Goal: Task Accomplishment & Management: Manage account settings

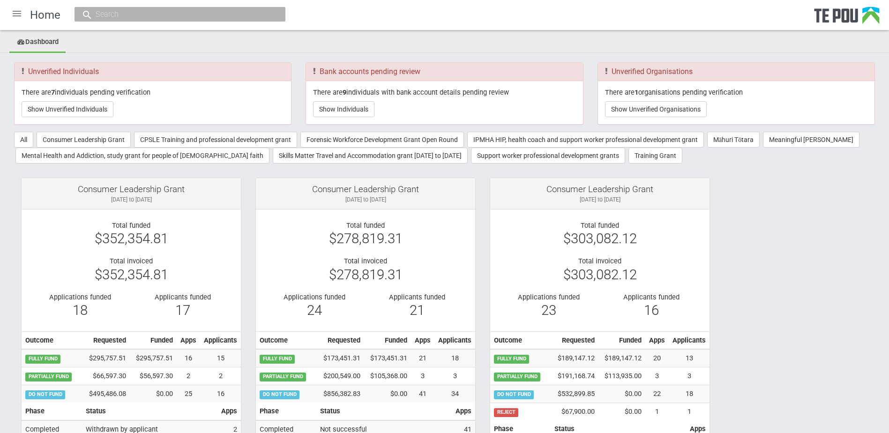
click at [98, 14] on input "text" at bounding box center [175, 14] width 165 height 10
paste input "Middlemass"
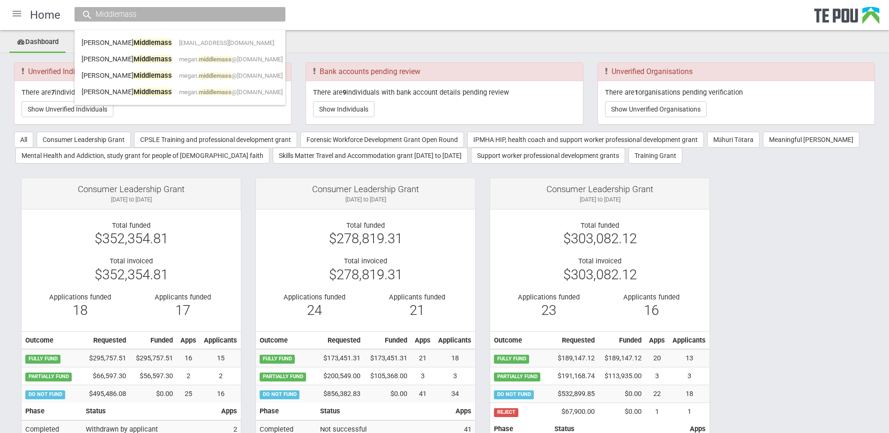
type input "Middlemass"
click at [232, 93] on span "megan. middlemass @waikatodhb.health.nz" at bounding box center [231, 92] width 104 height 7
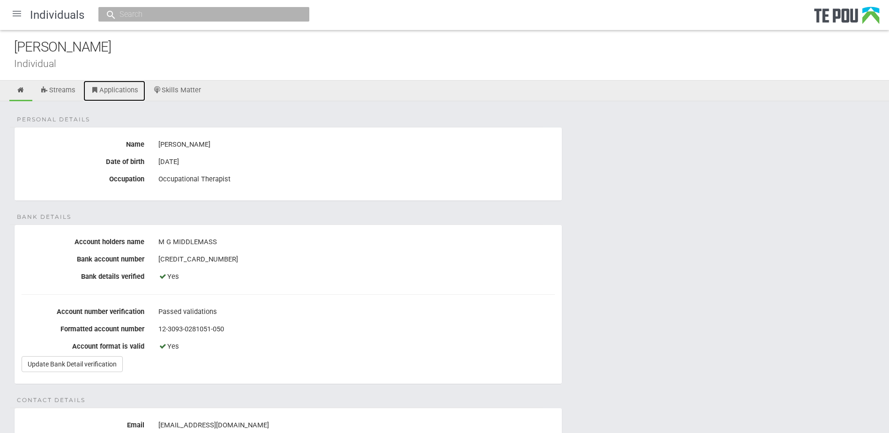
click at [117, 89] on link "Applications" at bounding box center [114, 91] width 62 height 21
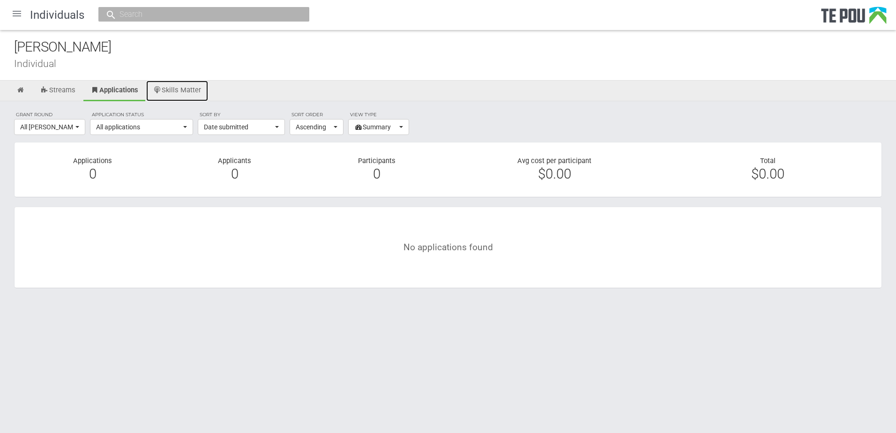
click at [190, 85] on link "Skills Matter" at bounding box center [177, 91] width 62 height 21
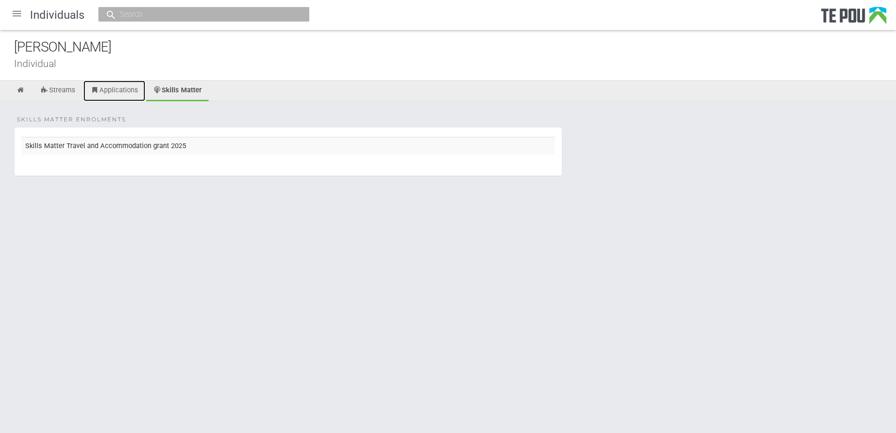
click at [128, 87] on link "Applications" at bounding box center [114, 91] width 62 height 21
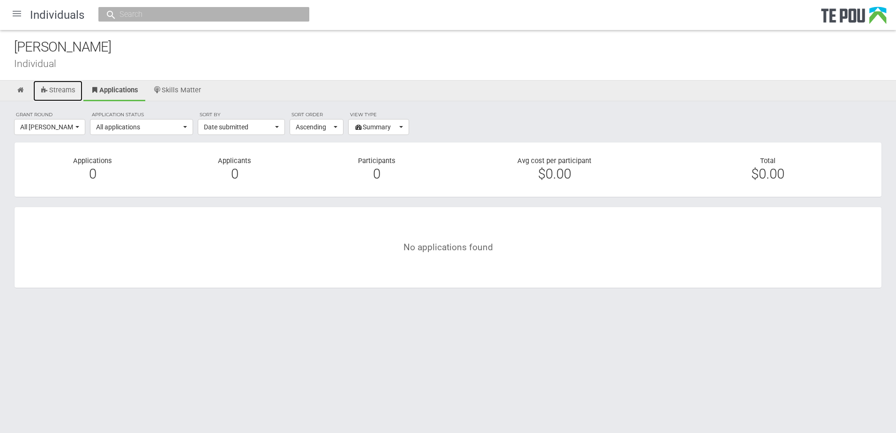
click at [59, 90] on link "Streams" at bounding box center [57, 91] width 49 height 21
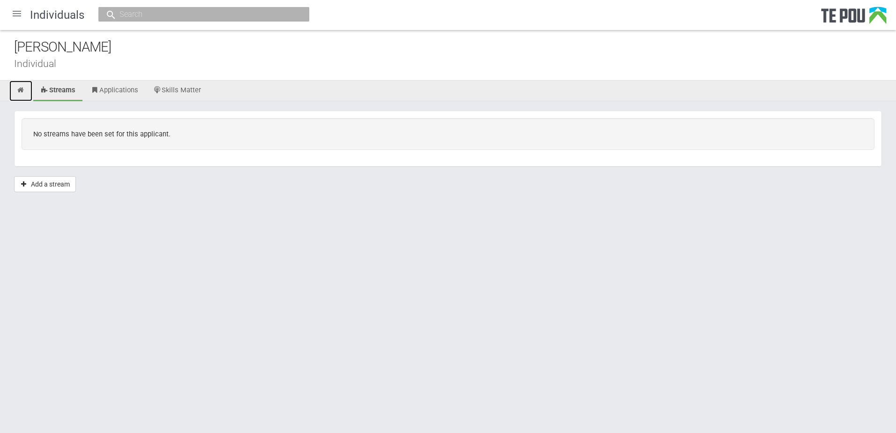
click at [22, 90] on icon at bounding box center [20, 90] width 9 height 7
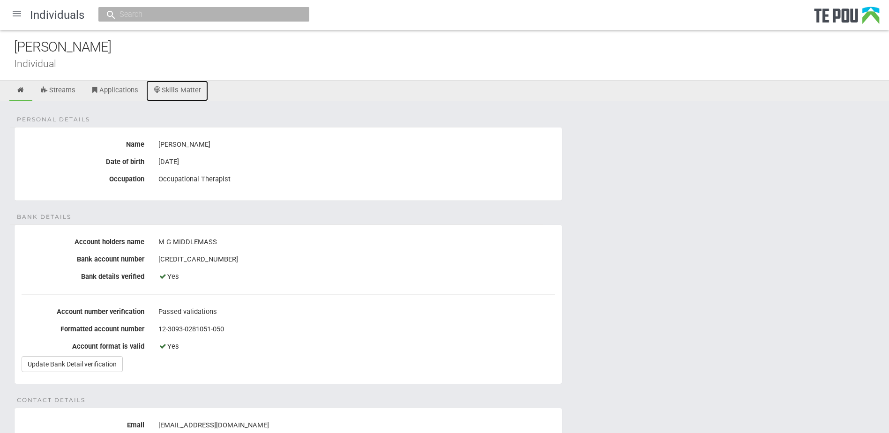
click at [188, 89] on link "Skills Matter" at bounding box center [177, 91] width 62 height 21
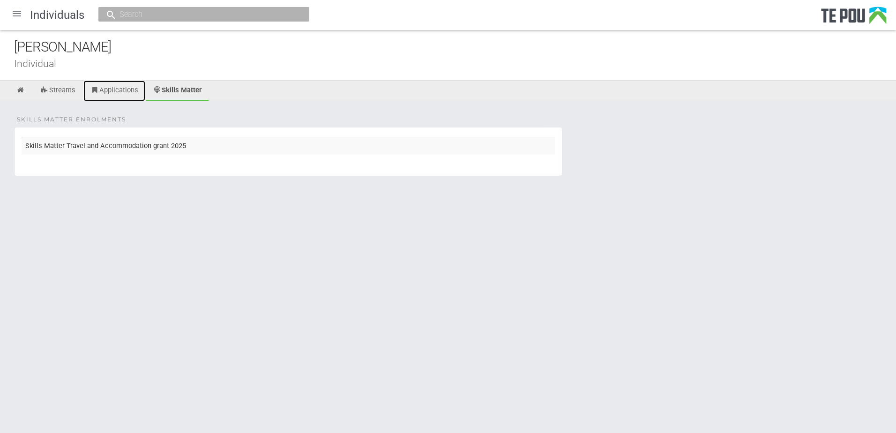
click at [125, 93] on link "Applications" at bounding box center [114, 91] width 62 height 21
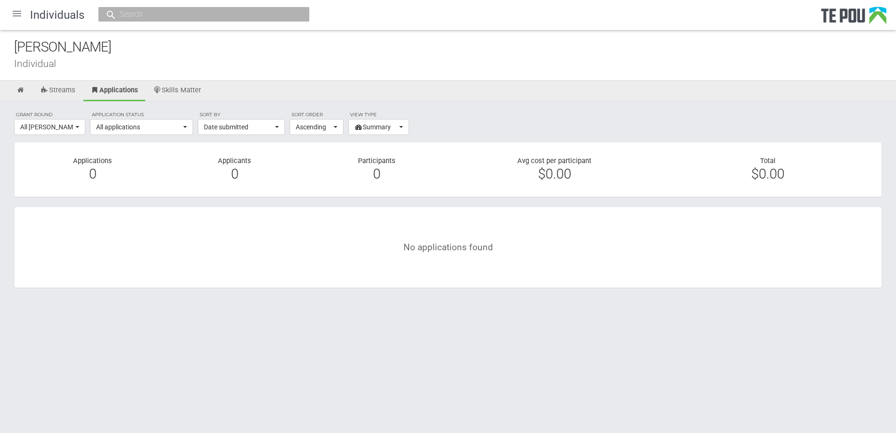
click at [202, 56] on div "[PERSON_NAME]" at bounding box center [455, 47] width 882 height 20
click at [293, 52] on div "[PERSON_NAME]" at bounding box center [455, 47] width 882 height 20
click at [280, 57] on div "Megan Middlemass" at bounding box center [455, 47] width 882 height 20
click at [128, 90] on link "Applications" at bounding box center [114, 91] width 63 height 20
click at [21, 85] on link at bounding box center [20, 91] width 23 height 21
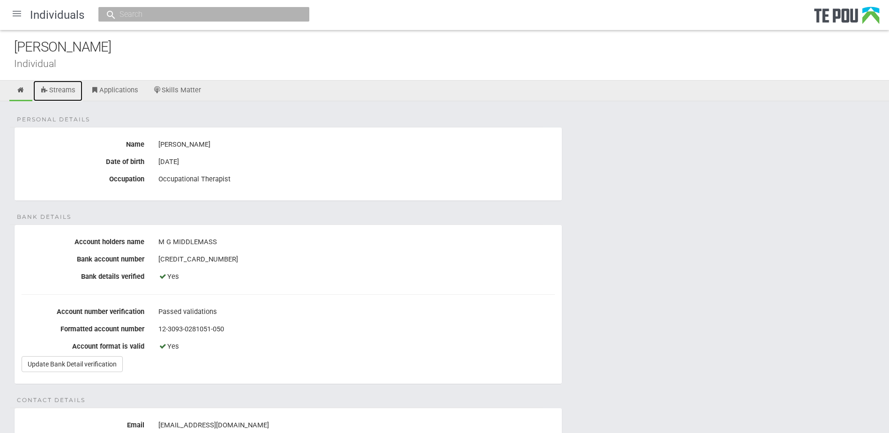
click at [60, 88] on link "Streams" at bounding box center [57, 91] width 49 height 21
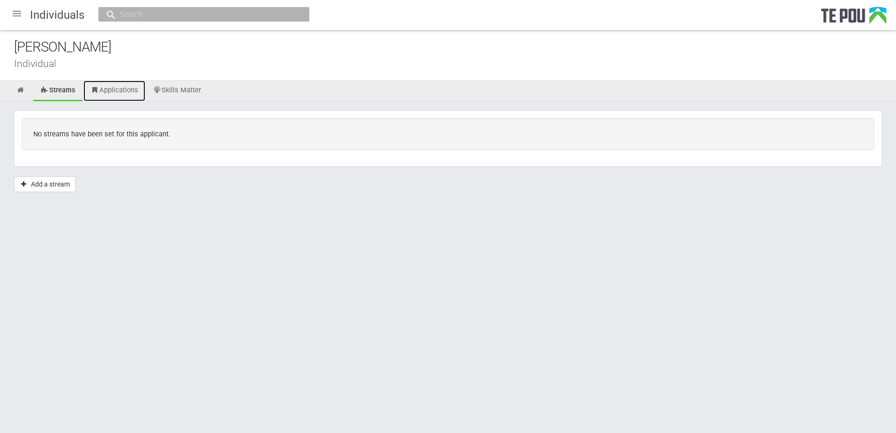
click at [108, 84] on link "Applications" at bounding box center [114, 91] width 62 height 21
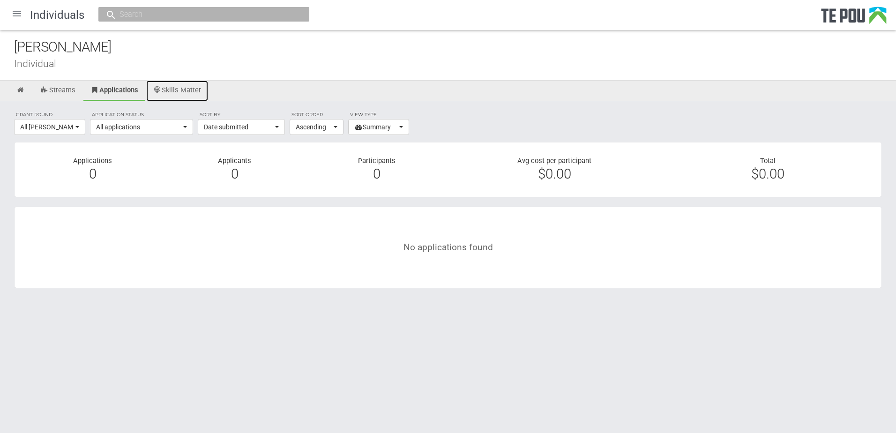
click at [187, 86] on link "Skills Matter" at bounding box center [177, 91] width 62 height 21
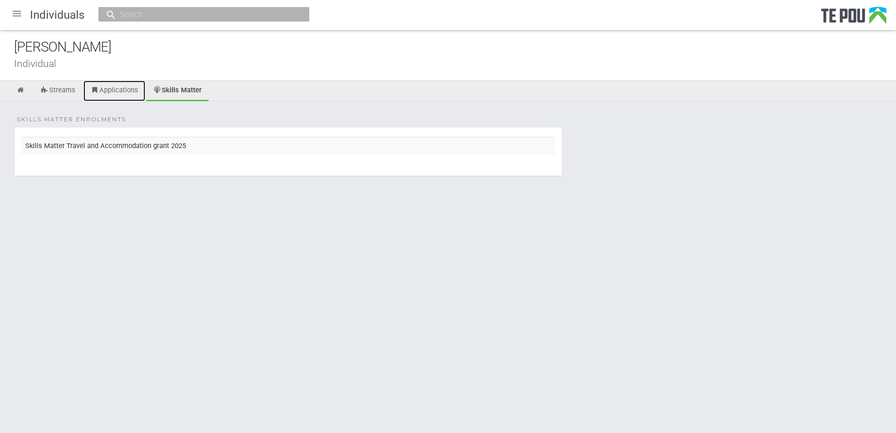
click at [114, 87] on link "Applications" at bounding box center [114, 91] width 62 height 21
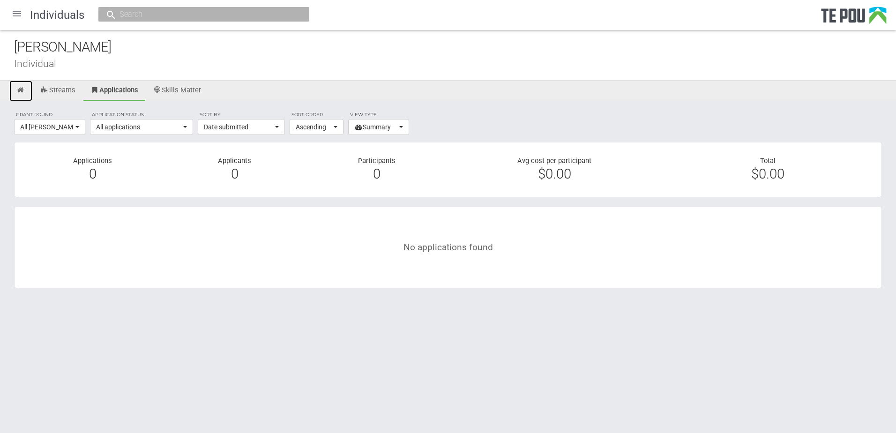
click at [21, 86] on link at bounding box center [20, 91] width 23 height 21
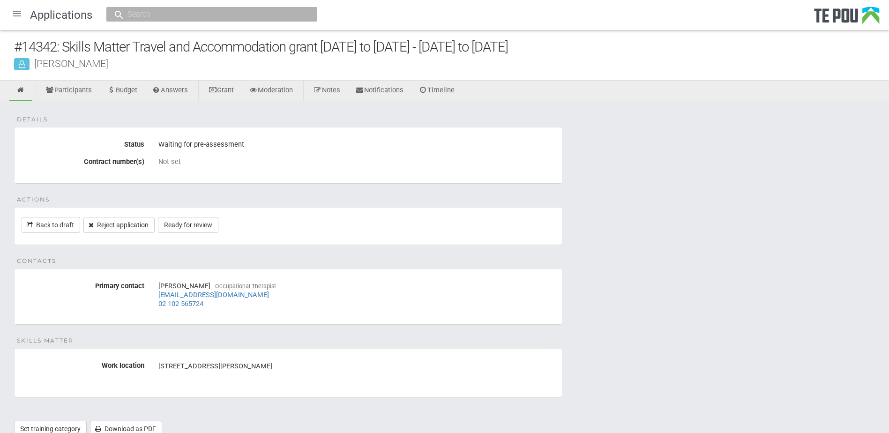
drag, startPoint x: 614, startPoint y: 343, endPoint x: 571, endPoint y: 314, distance: 51.5
click at [614, 343] on div "Details Status Waiting for pre-assessment Contract number(s) Not set Actions Ba…" at bounding box center [444, 273] width 889 height 345
click at [201, 223] on link "Ready for review" at bounding box center [188, 225] width 60 height 16
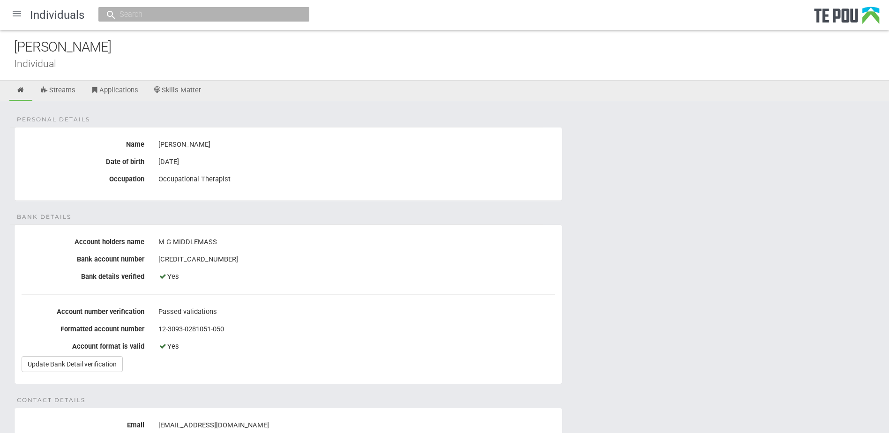
click at [186, 75] on div "Megan Middlemass Individual" at bounding box center [444, 55] width 889 height 51
click at [185, 94] on link "Skills Matter" at bounding box center [177, 91] width 62 height 21
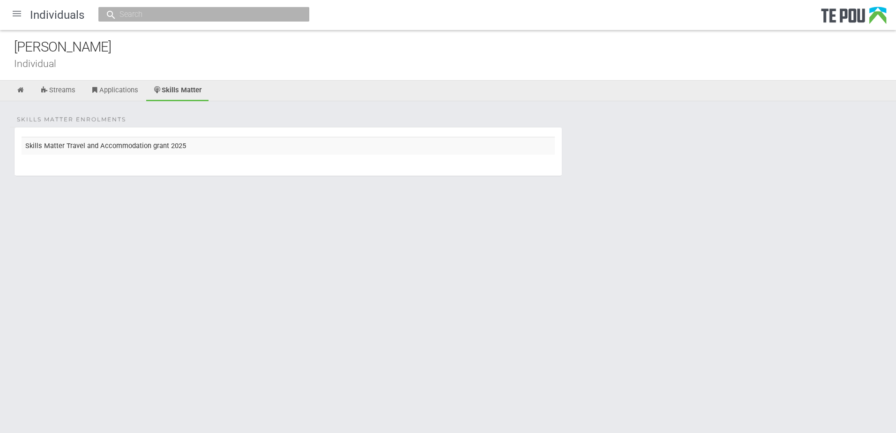
click at [165, 147] on td "Skills Matter Travel and Accommodation grant 2025" at bounding box center [288, 145] width 533 height 17
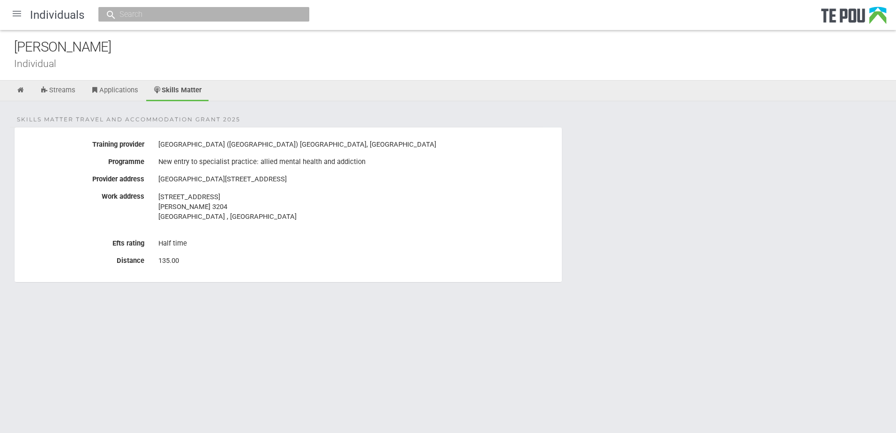
click at [239, 286] on div "Skills Matter Travel and Accommodation grant 2025 Training provider Auckland Un…" at bounding box center [448, 208] width 896 height 214
click at [231, 261] on div "135.00" at bounding box center [356, 261] width 397 height 16
click at [65, 95] on link "Streams" at bounding box center [57, 91] width 49 height 21
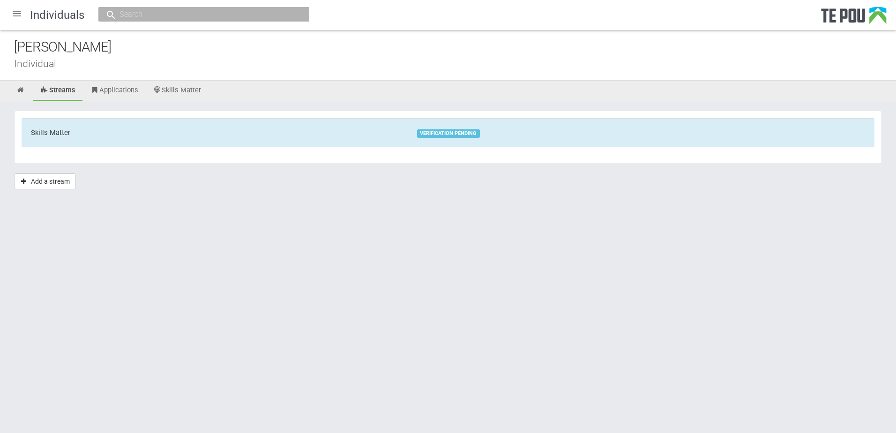
click at [446, 125] on td "VERIFICATION PENDING" at bounding box center [641, 132] width 467 height 29
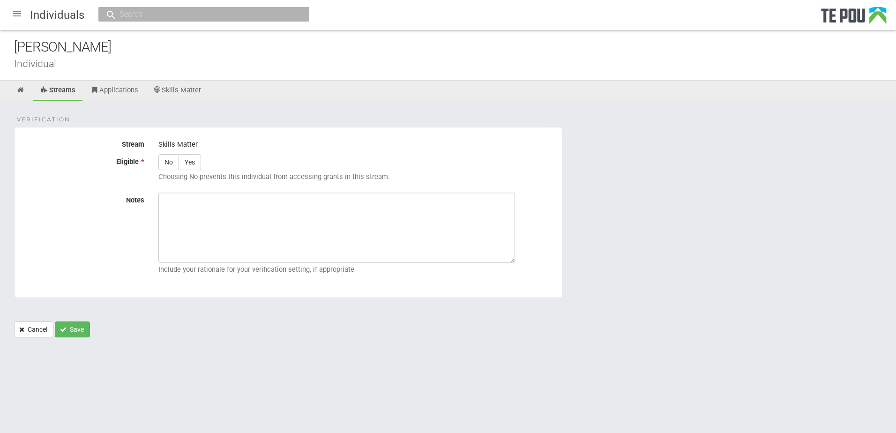
click at [197, 156] on label "Yes" at bounding box center [190, 162] width 22 height 16
radio input "true"
click at [233, 216] on textarea "Notes" at bounding box center [336, 228] width 357 height 70
paste textarea "Verified by Melody @ [DATE]"
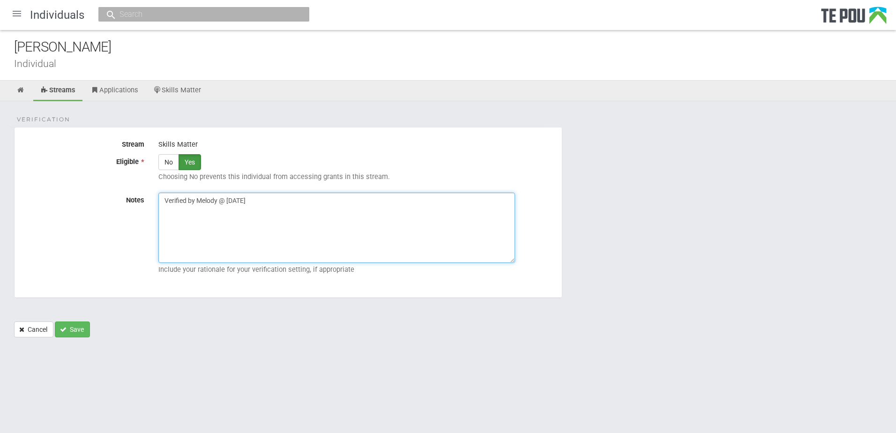
type textarea "Verified by Melody @ 1/9/2025"
click at [76, 333] on button "Save" at bounding box center [72, 330] width 35 height 16
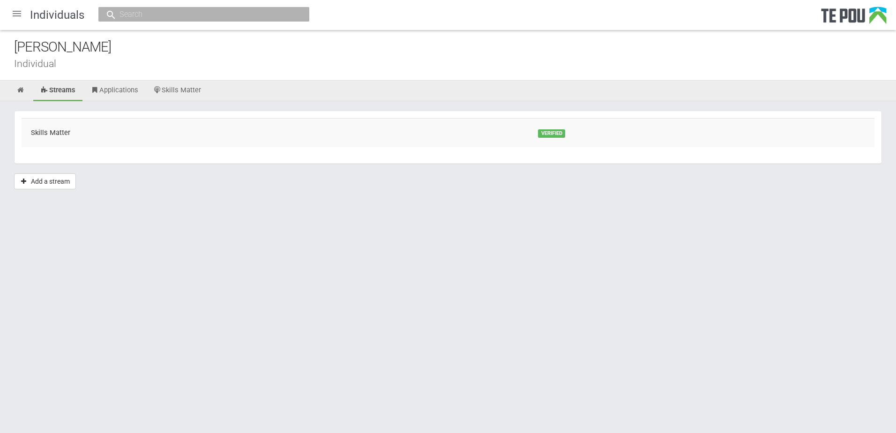
click at [24, 15] on div at bounding box center [17, 13] width 22 height 22
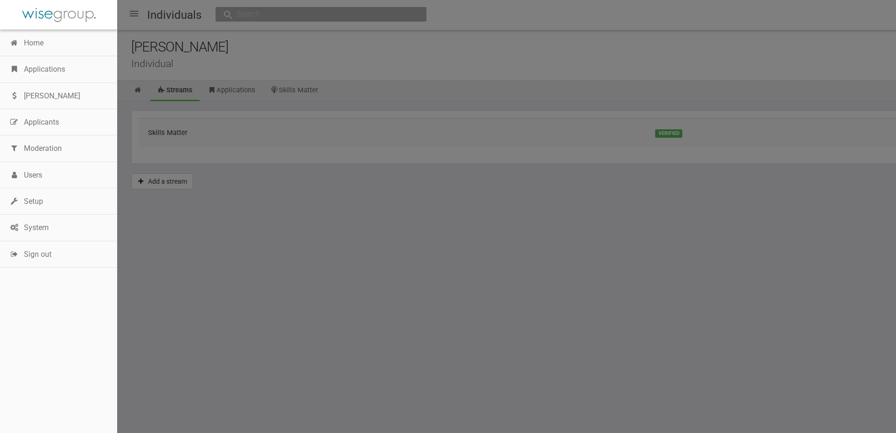
click at [45, 71] on link "Applications" at bounding box center [58, 69] width 117 height 26
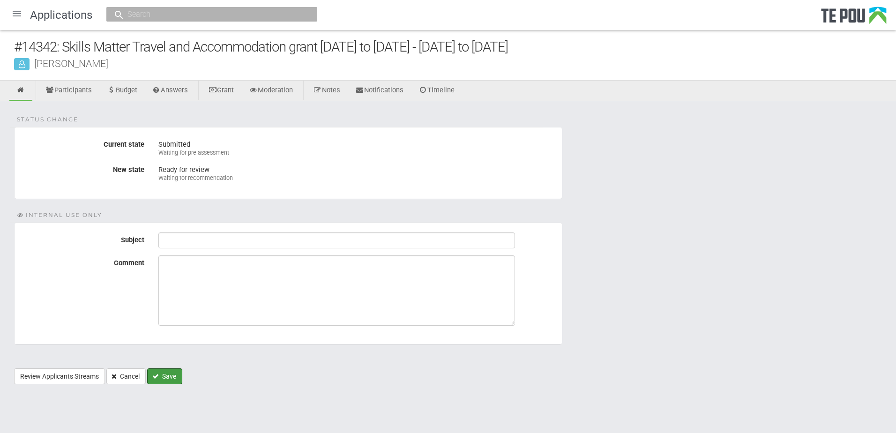
click at [171, 370] on button "Save" at bounding box center [164, 376] width 35 height 16
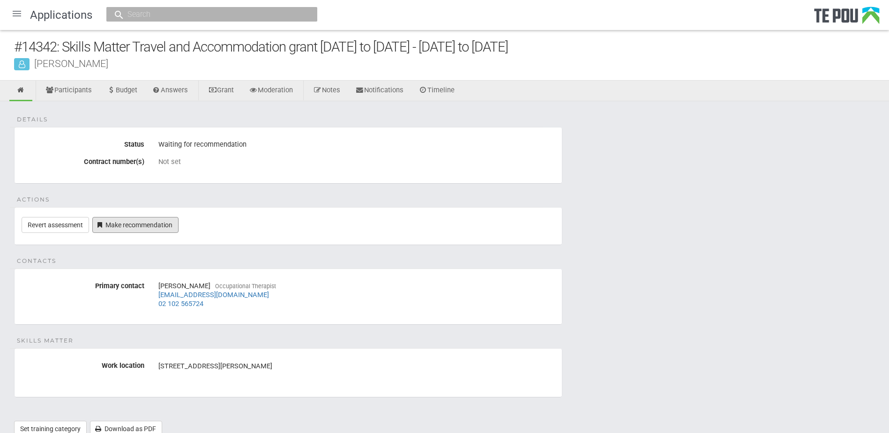
click at [138, 230] on link "Make recommendation" at bounding box center [135, 225] width 86 height 16
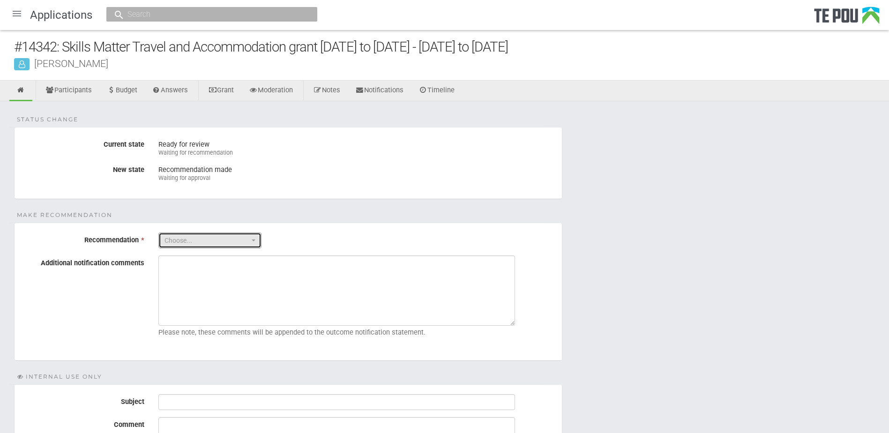
click at [231, 234] on button "Choose..." at bounding box center [209, 240] width 103 height 16
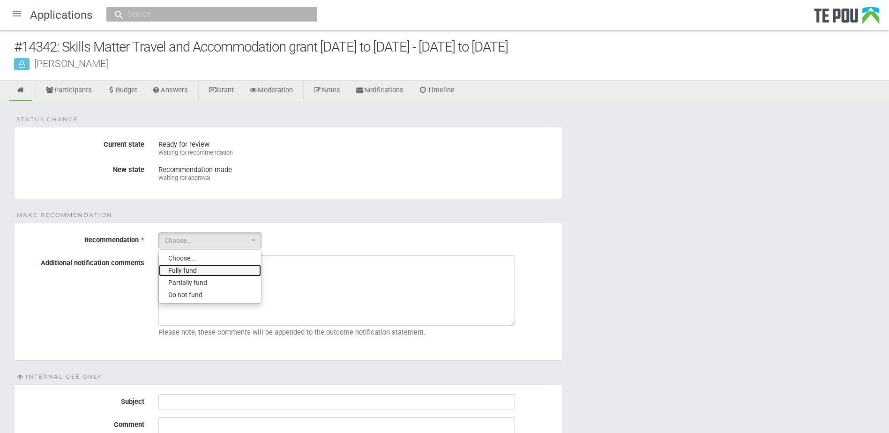
click at [228, 269] on link "Fully fund" at bounding box center [210, 270] width 102 height 12
select select "0"
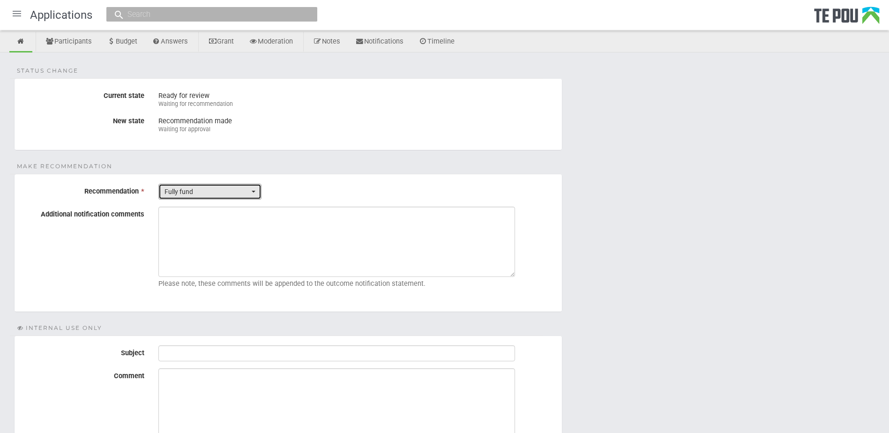
scroll to position [94, 0]
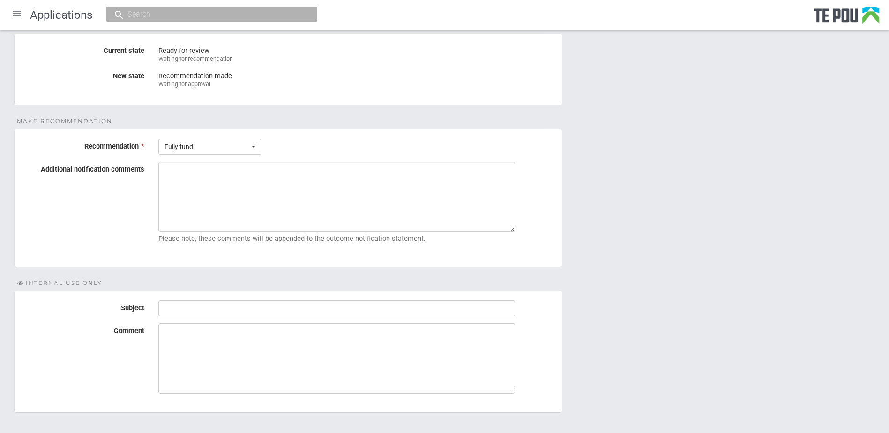
click at [185, 299] on fieldset "Internal use only Subject Comment" at bounding box center [288, 352] width 548 height 122
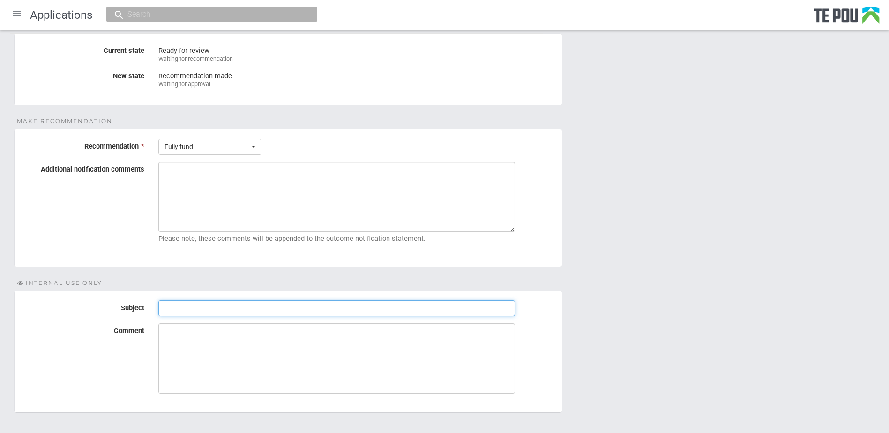
click at [185, 309] on input "Subject" at bounding box center [336, 308] width 357 height 16
paste input "Pre-Assessment Notes"
type input "Pre-Assessment Notes"
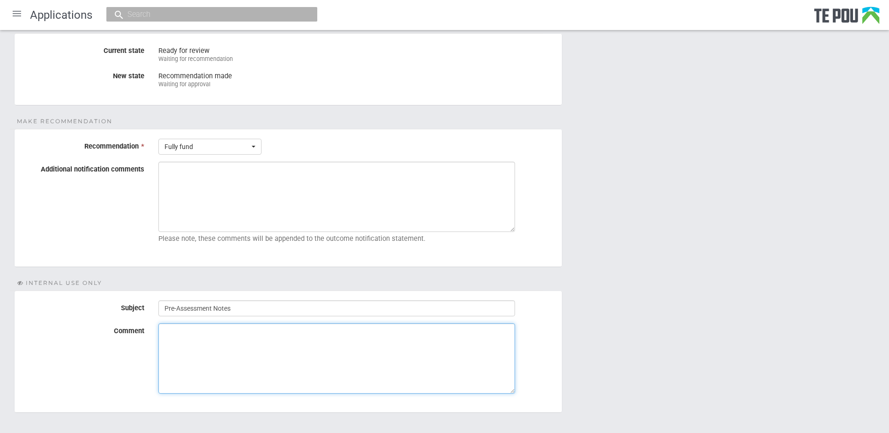
click at [294, 331] on textarea "Comment" at bounding box center [336, 358] width 357 height 70
click at [314, 364] on textarea "Comment" at bounding box center [336, 358] width 357 height 70
paste textarea "Applicant is included on the enrolment list, part time"
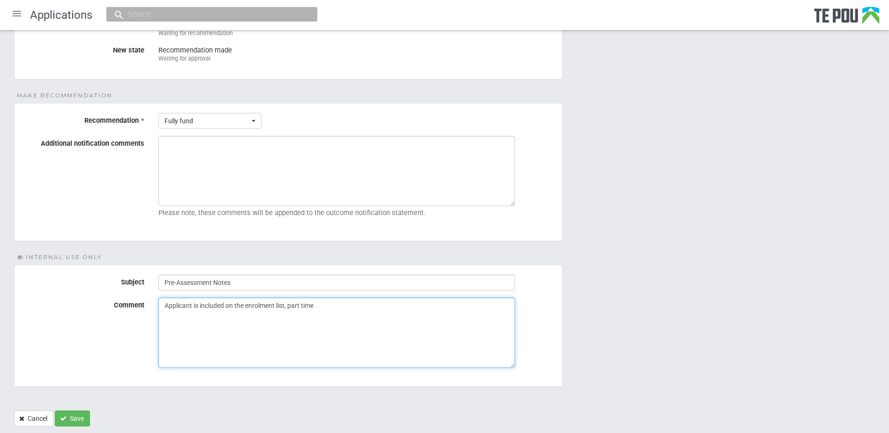
scroll to position [146, 0]
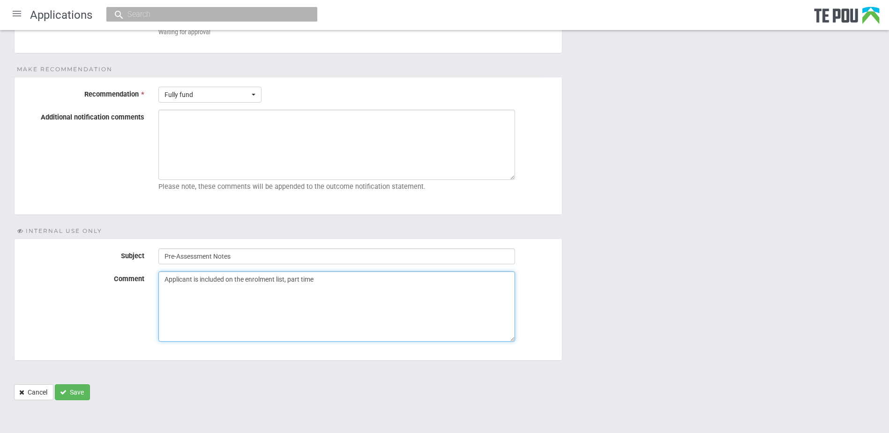
type textarea "Applicant is included on the enrolment list, part time"
click at [77, 391] on button "Save" at bounding box center [72, 392] width 35 height 16
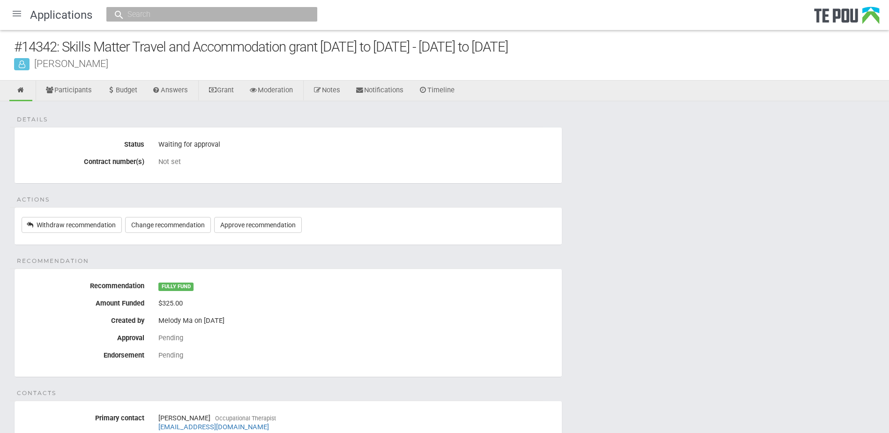
click at [591, 246] on div "Details Status Waiting for approval Contract number(s) Not set Actions Withdraw…" at bounding box center [444, 339] width 889 height 477
click at [735, 150] on div "Details Status Waiting for approval Contract number(s) Not set Actions Withdraw…" at bounding box center [444, 339] width 889 height 477
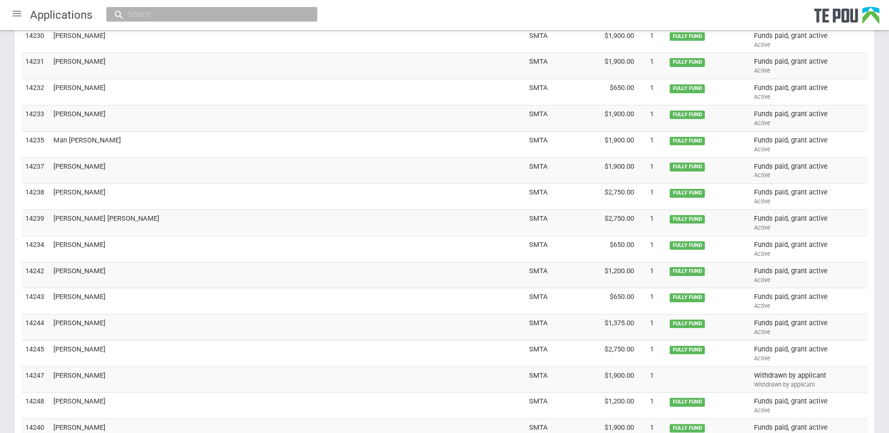
scroll to position [703, 0]
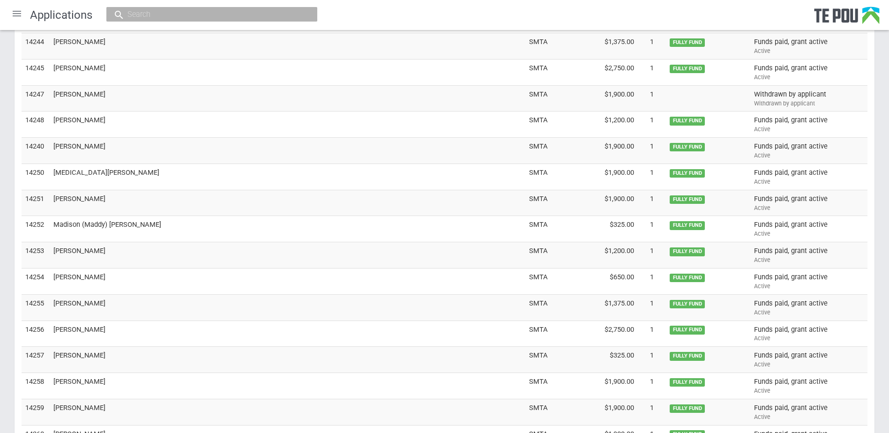
click at [189, 12] on input "text" at bounding box center [207, 14] width 165 height 10
paste input "Hayley Lovell <hayleylovell87@gmail.com>"
click at [185, 17] on input "Hayley Lovell <hayleylovell87@gmail.com>" at bounding box center [207, 14] width 165 height 10
drag, startPoint x: 171, startPoint y: 14, endPoint x: 640, endPoint y: 17, distance: 469.6
click at [640, 17] on div "Applications Hayley Lovell <hayleylovell87@gmail.com> No results found." at bounding box center [444, 15] width 889 height 30
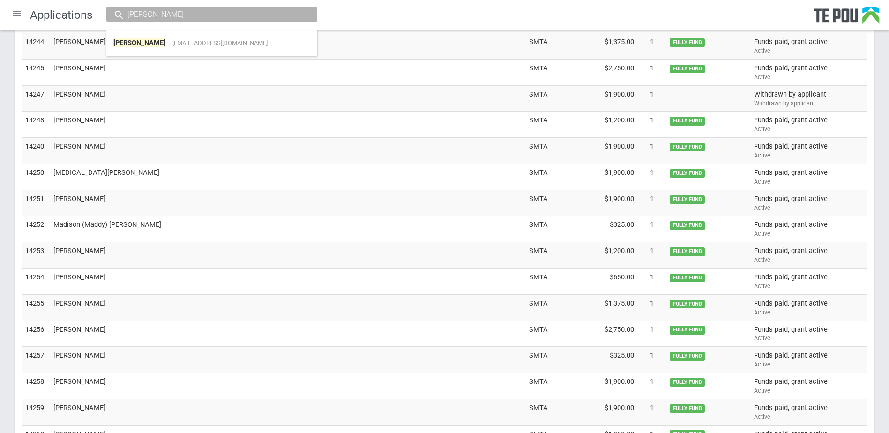
type input "[PERSON_NAME]"
click at [168, 38] on link "Hayley Lovell hayleylovell87@gmail.com" at bounding box center [211, 43] width 197 height 15
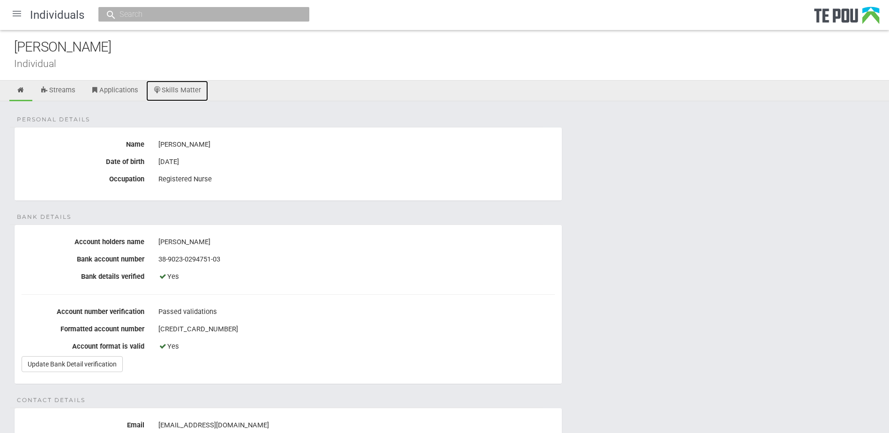
click at [180, 82] on link "Skills Matter" at bounding box center [177, 91] width 62 height 21
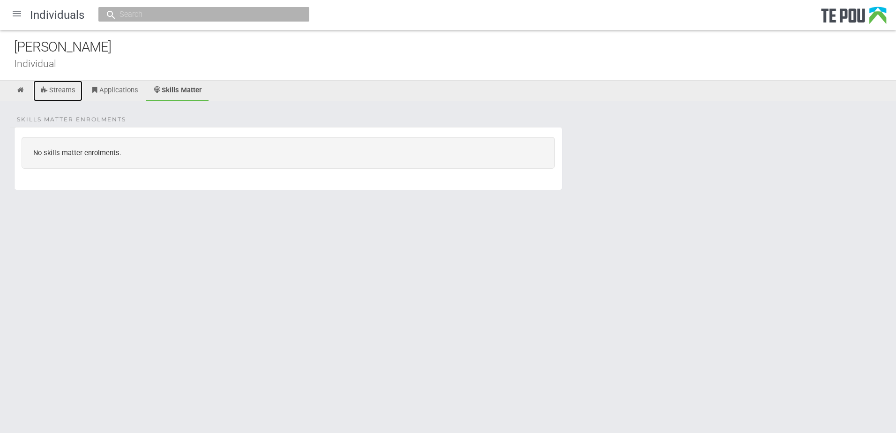
click at [67, 97] on link "Streams" at bounding box center [57, 91] width 49 height 21
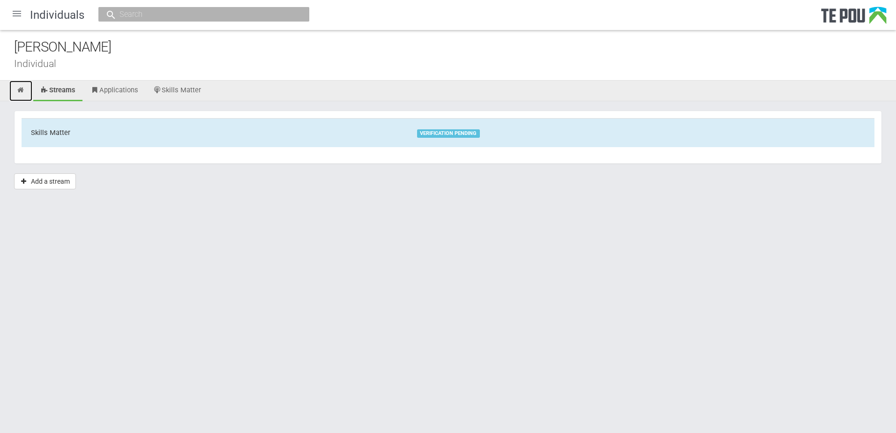
click at [25, 94] on link at bounding box center [20, 91] width 23 height 21
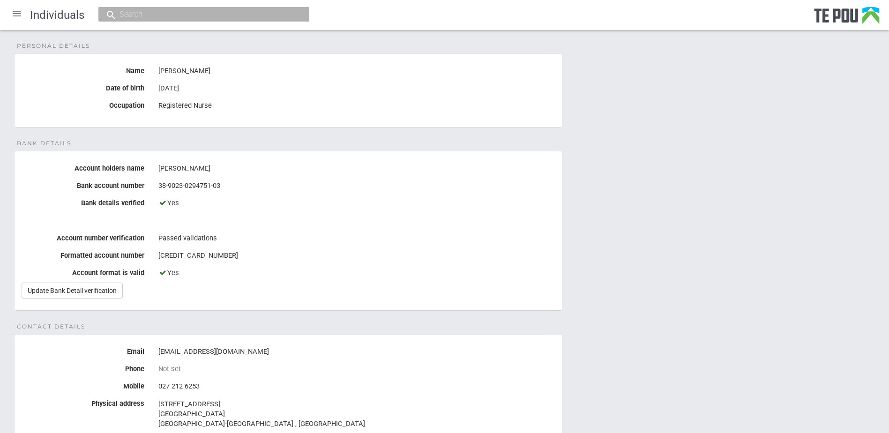
scroll to position [187, 0]
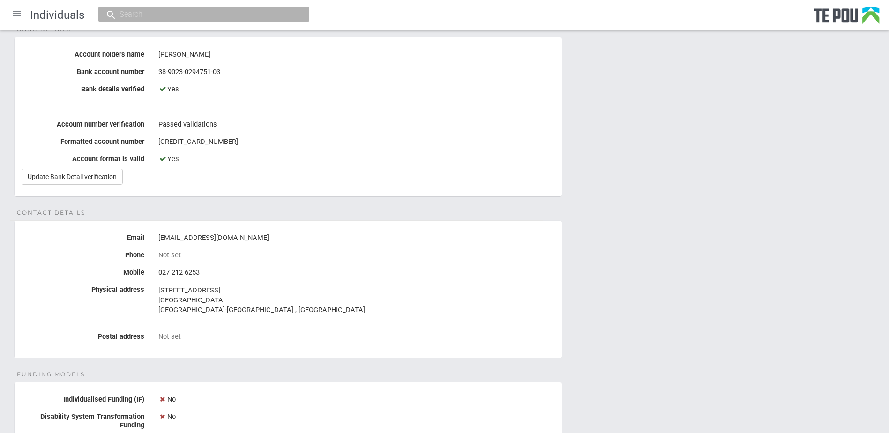
click at [671, 245] on div "Personal details Name Hayley Lovell Date of birth 7 Jan 1987 Occupation Registe…" at bounding box center [444, 292] width 889 height 757
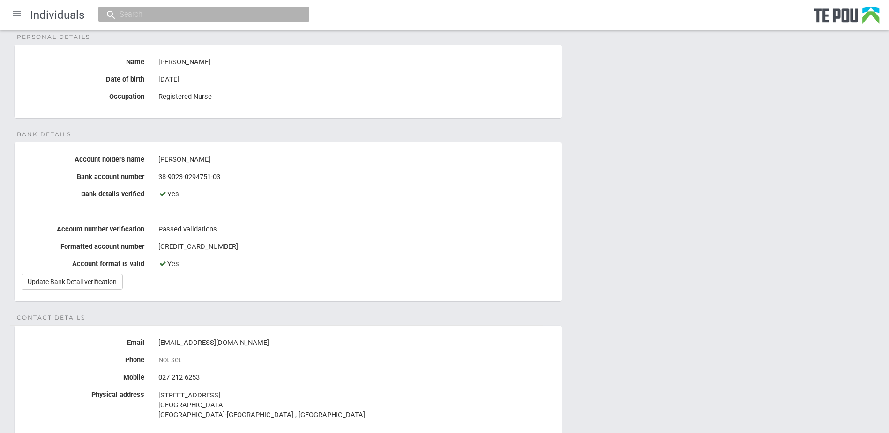
scroll to position [0, 0]
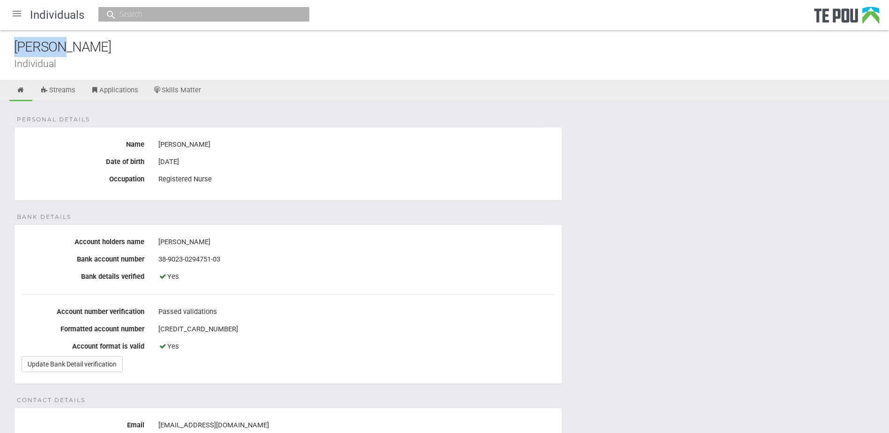
drag, startPoint x: 53, startPoint y: 45, endPoint x: 7, endPoint y: 51, distance: 46.7
click at [7, 51] on div "Hayley Lovell Individual" at bounding box center [444, 55] width 889 height 51
copy div "Hayley"
click at [237, 13] on input "text" at bounding box center [199, 14] width 165 height 10
paste input "Hayley"
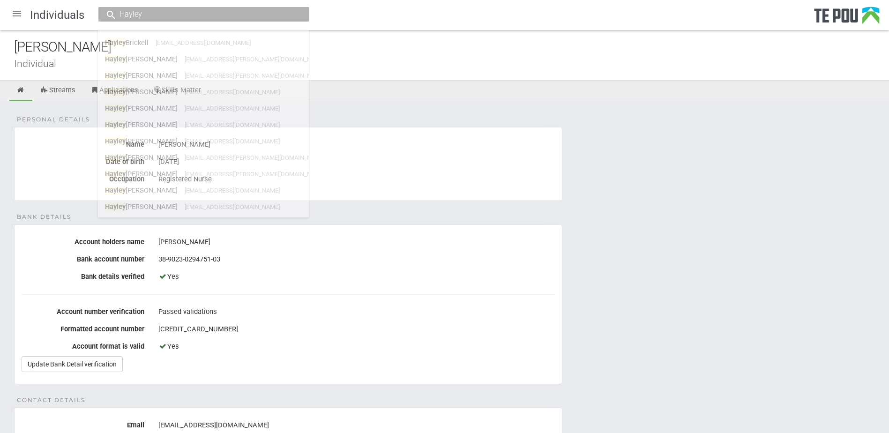
click at [520, 82] on ul "Streams Applications Skills Matter" at bounding box center [444, 91] width 889 height 21
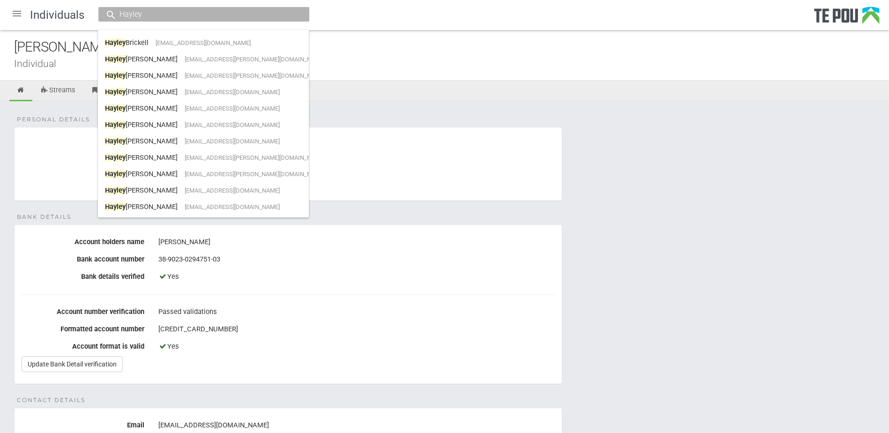
drag, startPoint x: 169, startPoint y: 14, endPoint x: 55, endPoint y: 13, distance: 113.4
click at [55, 13] on div "Individuals Hayley Hayley Brickell hayleybrickell@hotmail.com Hayley Cleaver ha…" at bounding box center [444, 15] width 889 height 30
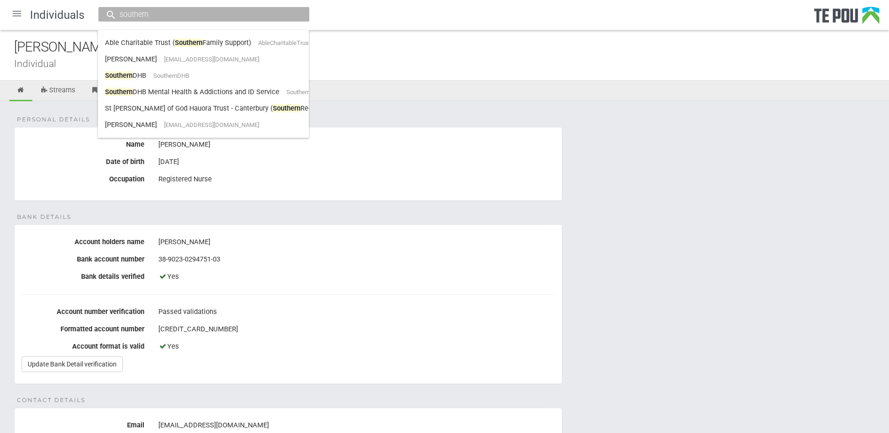
type input "southern"
click at [180, 79] on link "Southern DHB SouthernDHB" at bounding box center [203, 75] width 197 height 15
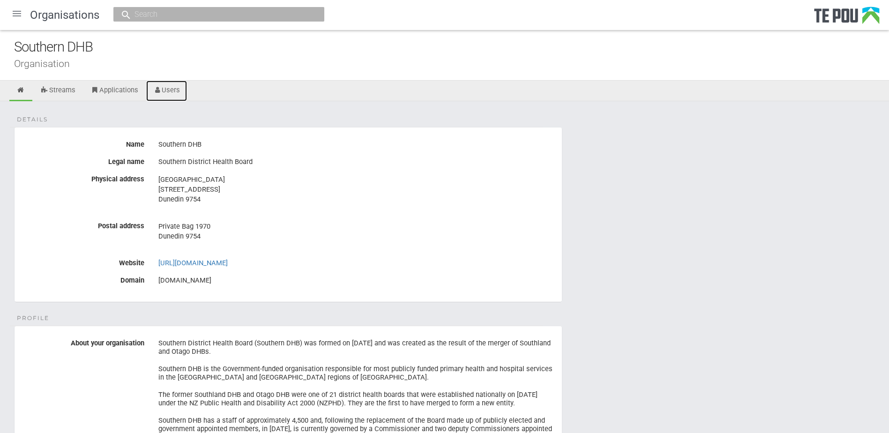
click at [173, 90] on link "Users" at bounding box center [166, 91] width 41 height 21
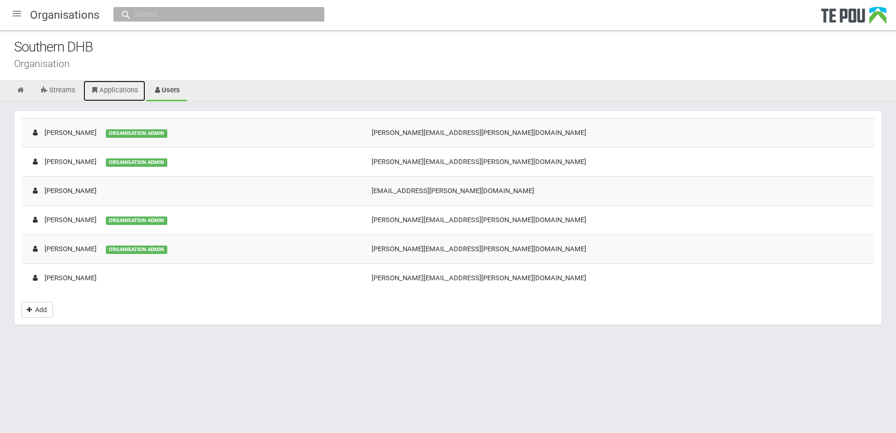
click at [111, 96] on link "Applications" at bounding box center [114, 91] width 62 height 21
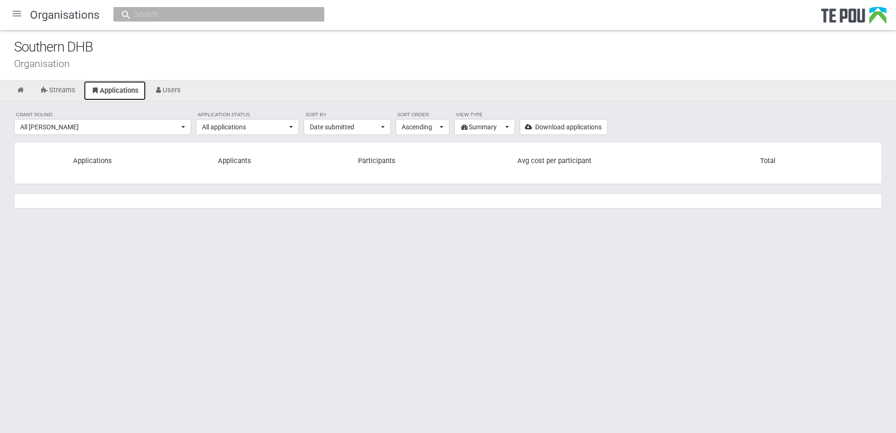
click at [106, 90] on link "Applications" at bounding box center [114, 91] width 63 height 20
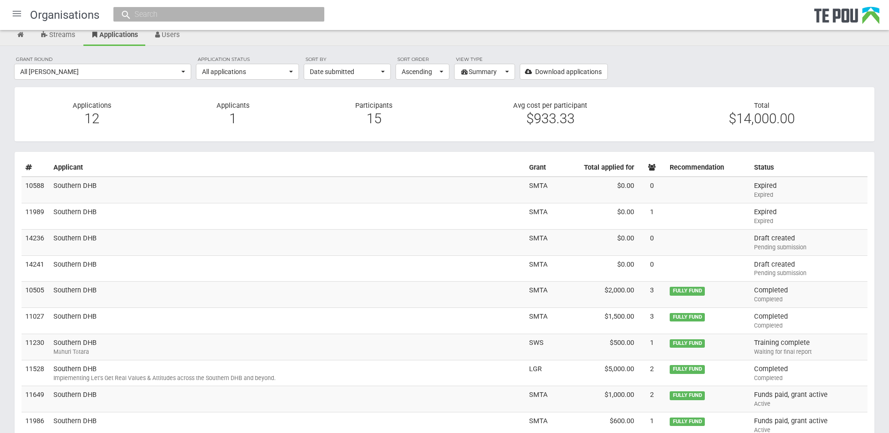
scroll to position [41, 0]
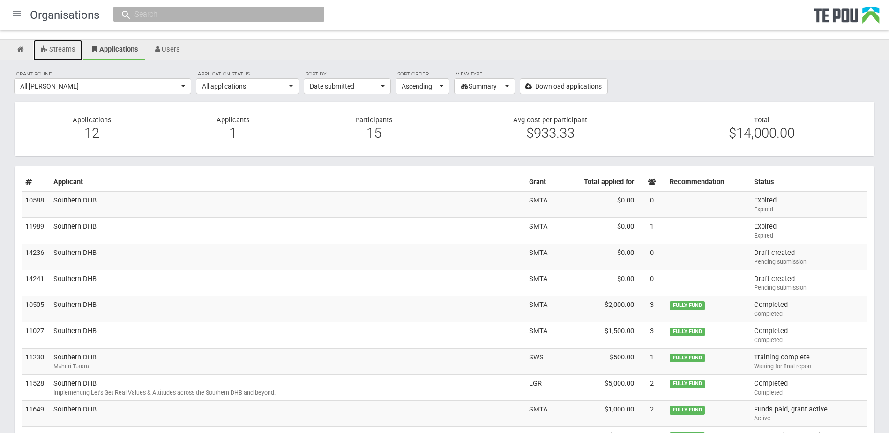
click at [52, 50] on link "Streams" at bounding box center [57, 50] width 49 height 21
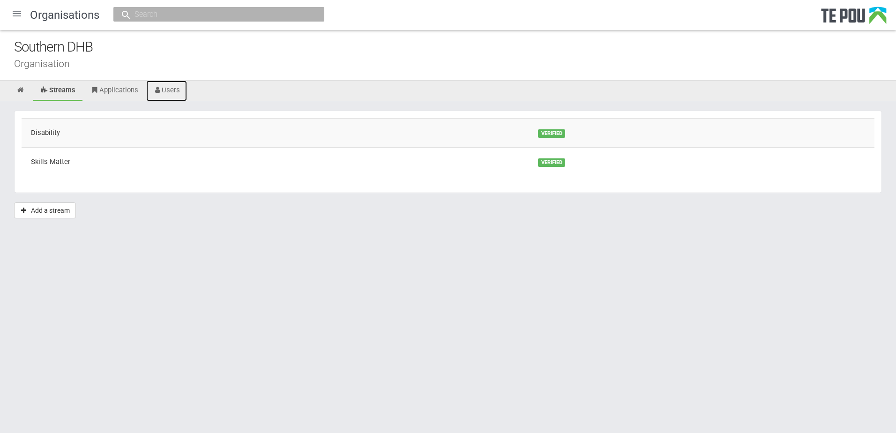
click at [177, 90] on link "Users" at bounding box center [166, 91] width 41 height 21
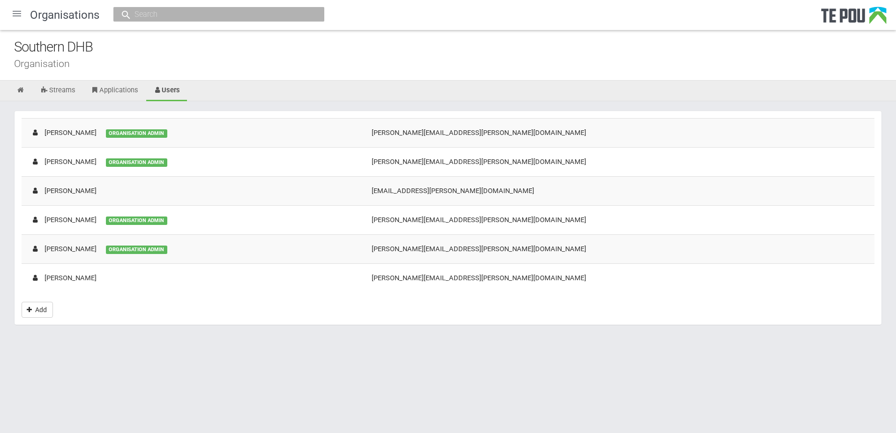
click at [170, 6] on div "Organisations" at bounding box center [448, 15] width 896 height 30
click at [169, 13] on input "text" at bounding box center [214, 14] width 165 height 10
paste input "Shrishti RAJ"
type input "Shrishti RAJ"
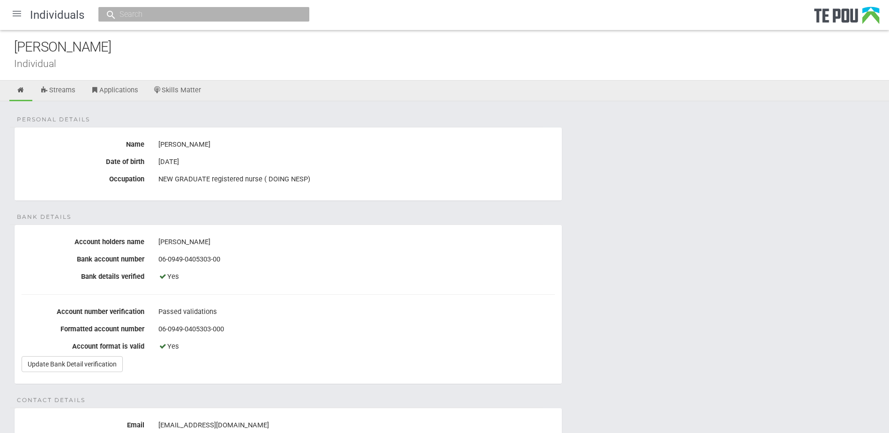
click at [169, 15] on input "text" at bounding box center [199, 14] width 165 height 10
paste input "[PERSON_NAME]"
drag, startPoint x: 169, startPoint y: 14, endPoint x: 147, endPoint y: 14, distance: 22.0
click at [147, 14] on input "Shrishti RAJ" at bounding box center [199, 14] width 165 height 10
click at [563, 84] on ul "Streams Applications Skills Matter" at bounding box center [444, 91] width 889 height 21
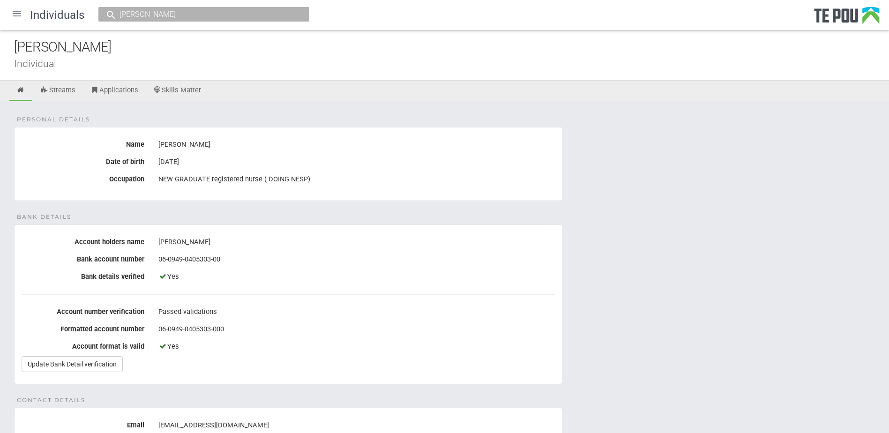
click at [240, 161] on div "7 Sep 1997" at bounding box center [356, 162] width 397 height 16
drag, startPoint x: 159, startPoint y: 12, endPoint x: 32, endPoint y: 14, distance: 127.5
click at [32, 14] on div "Individuals Shrishti No results found." at bounding box center [444, 15] width 889 height 30
paste input "BRIONES"
drag, startPoint x: 155, startPoint y: 15, endPoint x: 78, endPoint y: 14, distance: 76.9
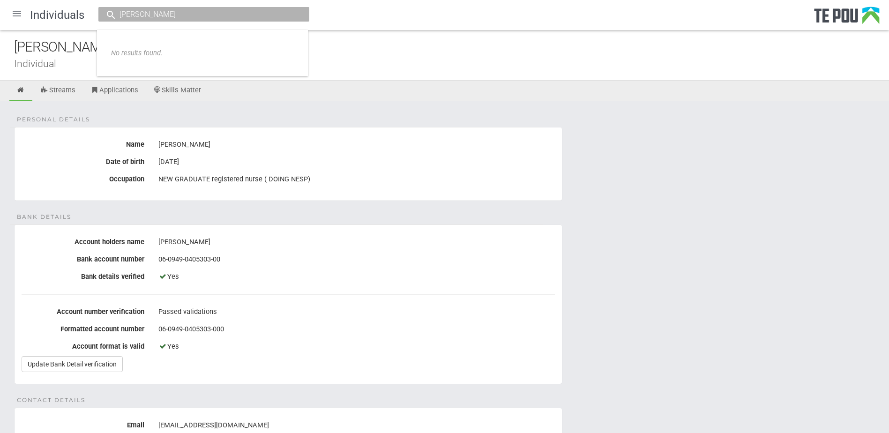
click at [78, 14] on div "Individuals BRIONES No results found." at bounding box center [444, 15] width 889 height 30
paste input "Hazel"
type input "Hazel"
click at [218, 46] on span "hazelmacalingay30@gmail.com" at bounding box center [246, 42] width 95 height 7
click at [181, 85] on link "Skills Matter" at bounding box center [177, 91] width 62 height 21
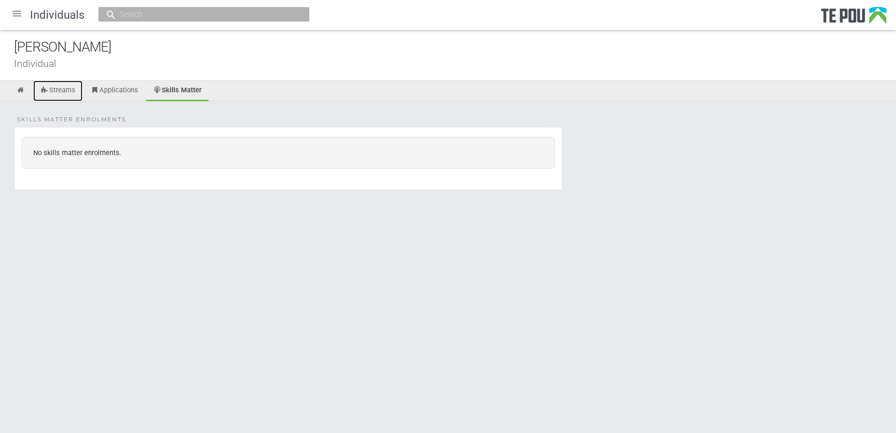
click at [66, 96] on link "Streams" at bounding box center [57, 91] width 49 height 21
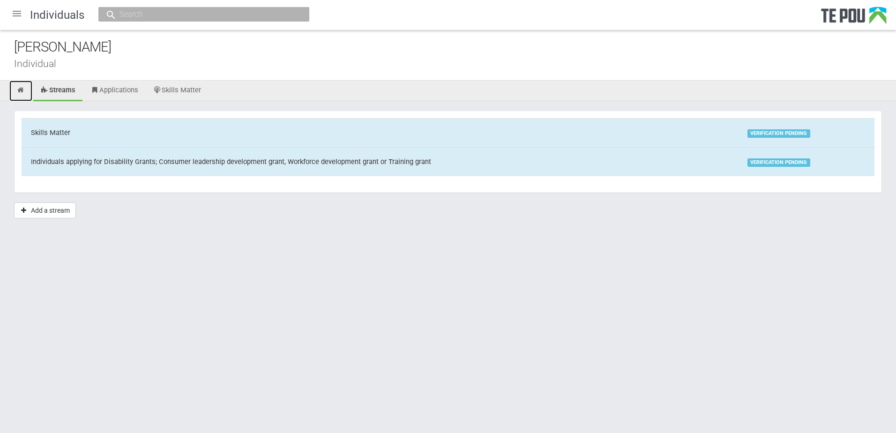
click at [16, 94] on link at bounding box center [20, 91] width 23 height 21
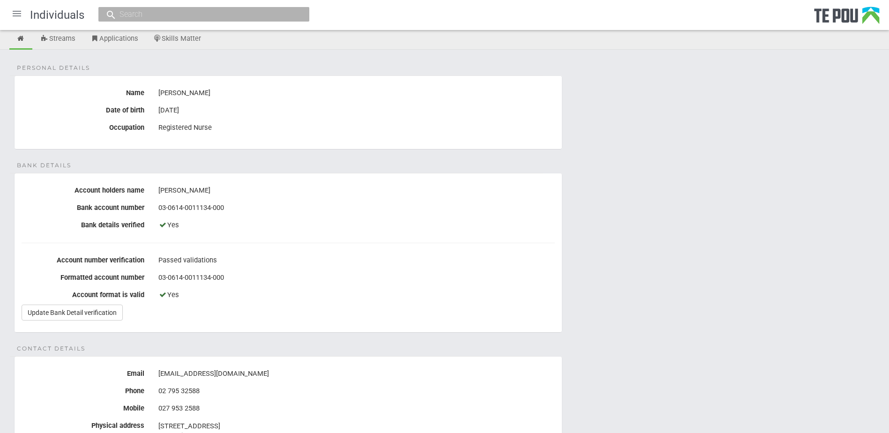
scroll to position [47, 0]
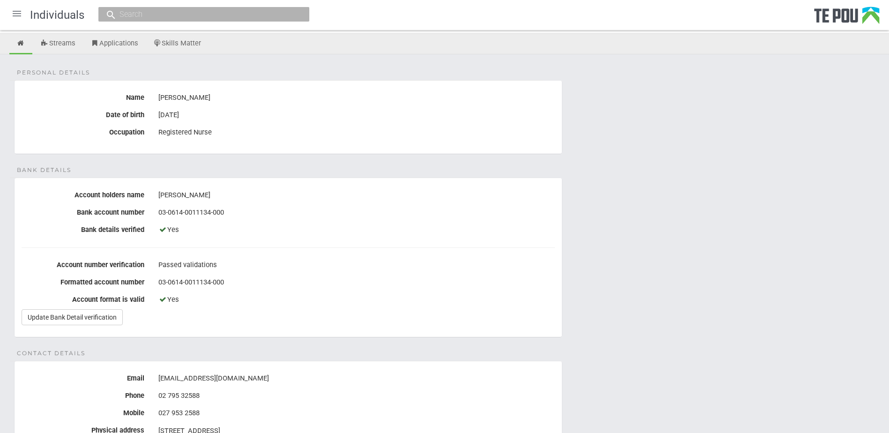
click at [206, 13] on input "text" at bounding box center [199, 14] width 165 height 10
paste input "Hayley LOVELL"
type input "Hayley LOVELL"
click at [204, 39] on link "Hayley Lovell hayleylovell87@gmail.com" at bounding box center [203, 43] width 197 height 15
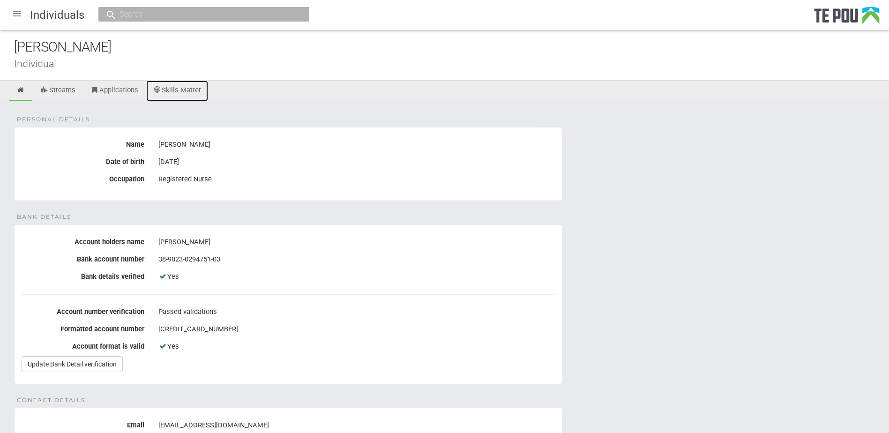
click at [187, 82] on link "Skills Matter" at bounding box center [177, 91] width 62 height 21
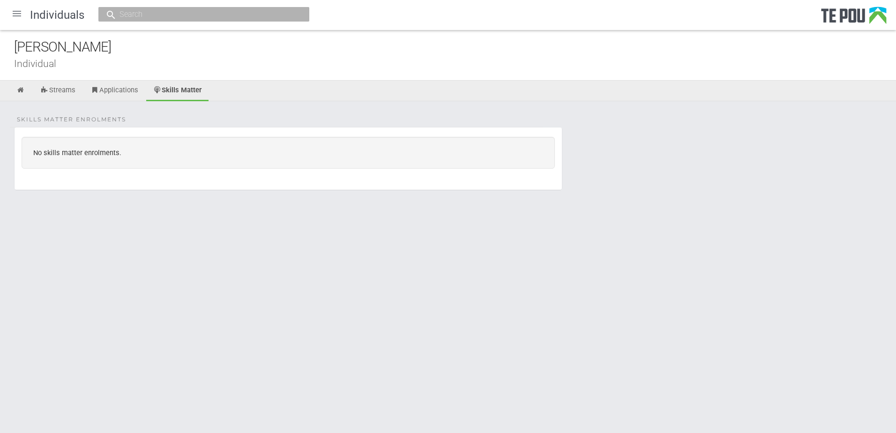
click at [128, 16] on input "text" at bounding box center [199, 14] width 165 height 10
paste input "Emily MOISSON"
click at [195, 13] on input "Emily MOISSON" at bounding box center [199, 14] width 165 height 10
drag, startPoint x: 188, startPoint y: 12, endPoint x: 12, endPoint y: 15, distance: 176.3
click at [12, 15] on div "Individuals Emily MOISSON No results found." at bounding box center [448, 15] width 896 height 30
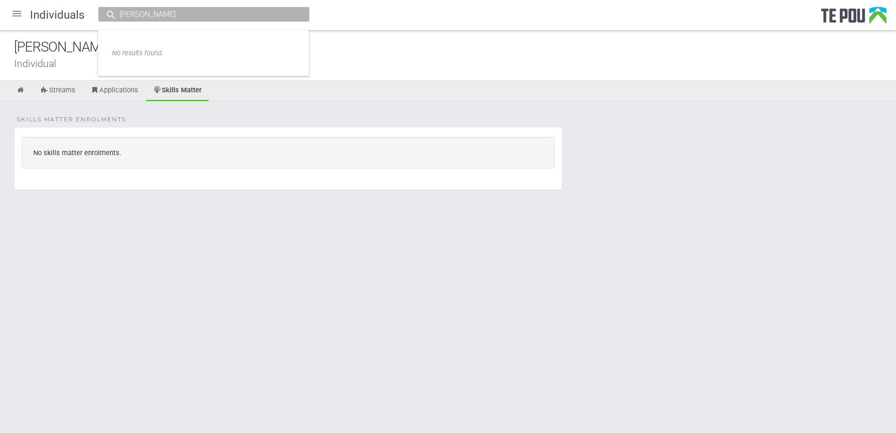
paste input "midcentraldhb.govt.nz"
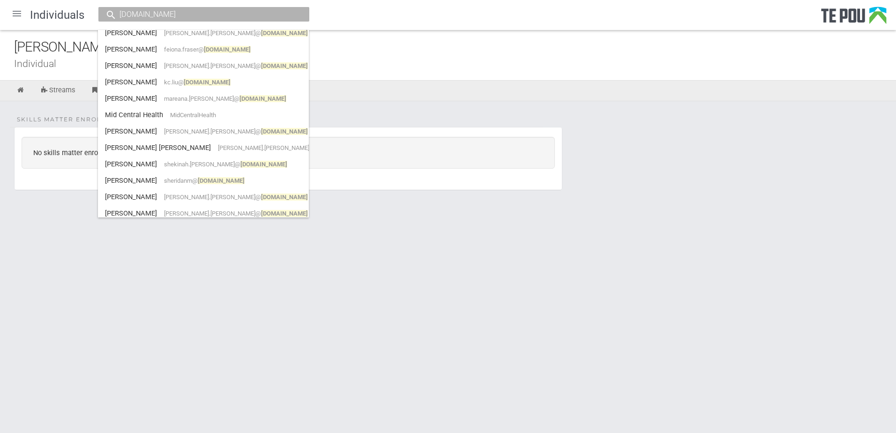
scroll to position [94, 0]
type input "midcentraldhb.govt.nz"
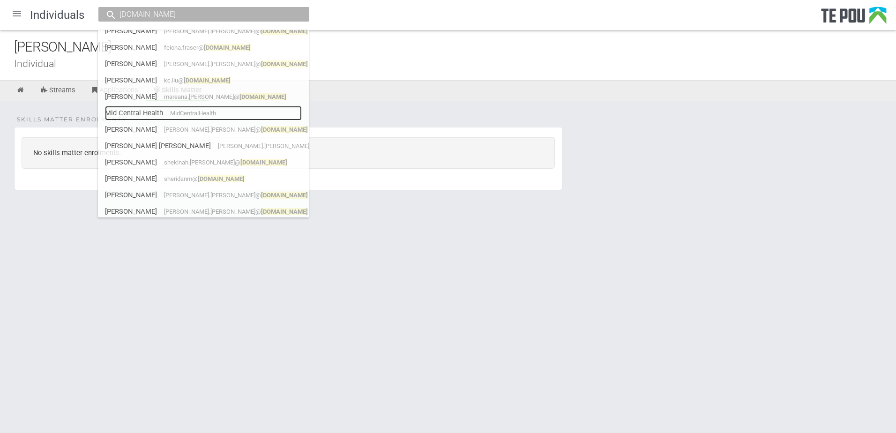
click at [147, 107] on link "Mid Central Health MidCentralHealth" at bounding box center [203, 113] width 197 height 15
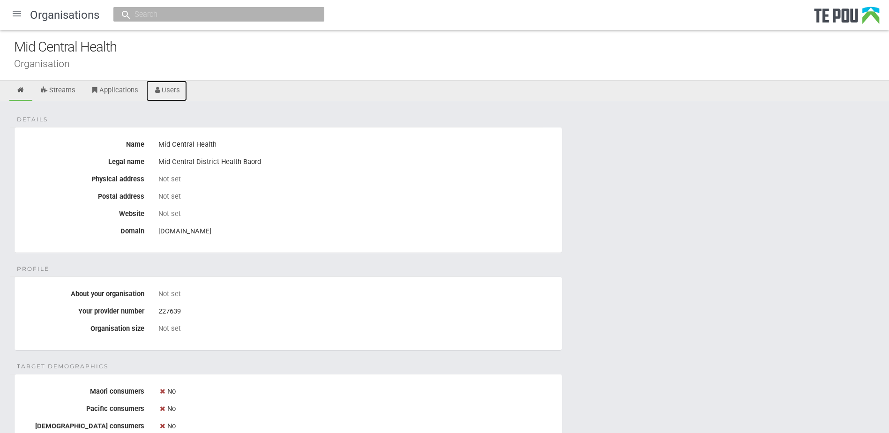
click at [171, 83] on link "Users" at bounding box center [166, 91] width 41 height 21
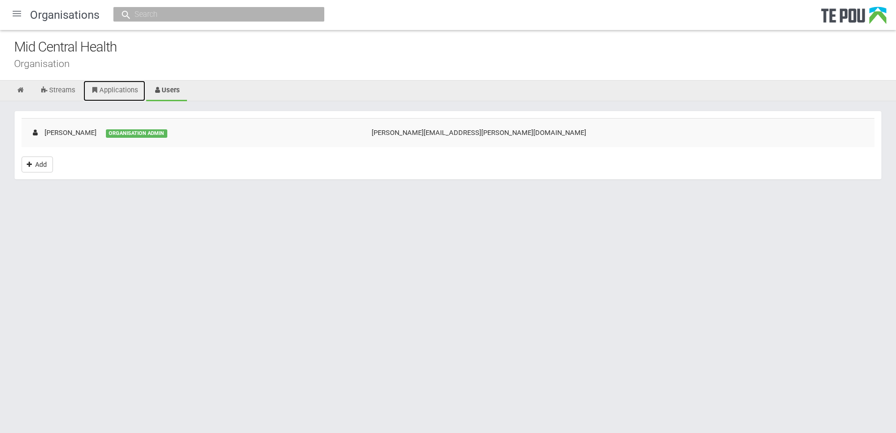
click at [116, 91] on link "Applications" at bounding box center [114, 91] width 62 height 21
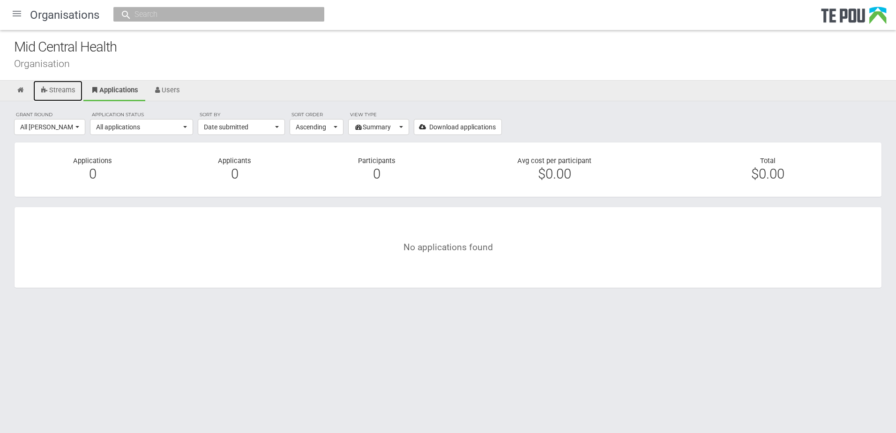
click at [63, 92] on link "Streams" at bounding box center [57, 91] width 49 height 21
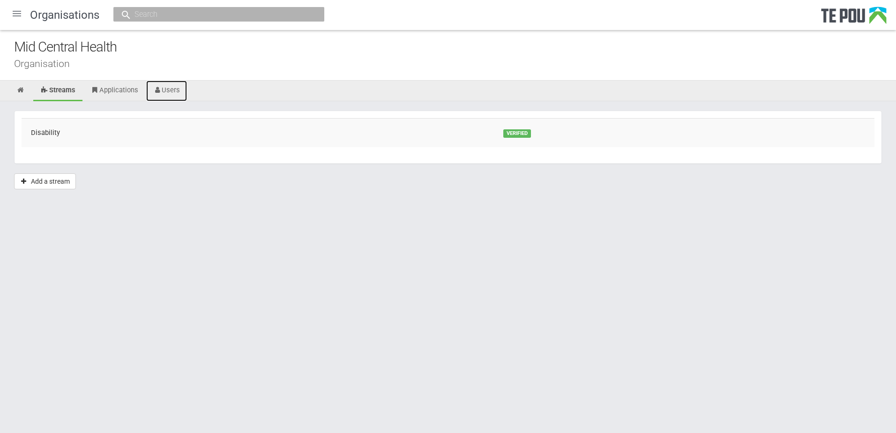
click at [171, 92] on link "Users" at bounding box center [166, 91] width 41 height 21
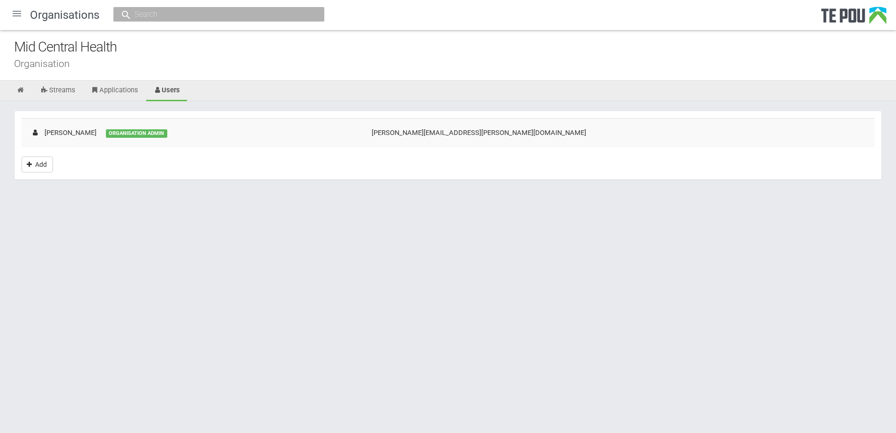
click at [288, 66] on div "Organisation" at bounding box center [455, 64] width 882 height 10
